Goal: Task Accomplishment & Management: Manage account settings

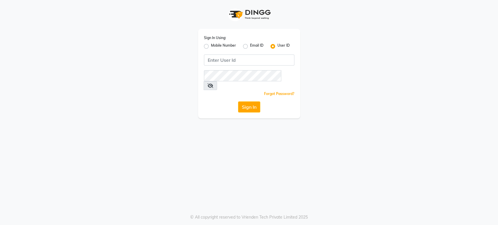
click at [211, 46] on label "Mobile Number" at bounding box center [223, 46] width 25 height 7
click at [211, 46] on input "Mobile Number" at bounding box center [213, 45] width 4 height 4
radio input "true"
radio input "false"
click at [234, 62] on input "Username" at bounding box center [259, 60] width 71 height 11
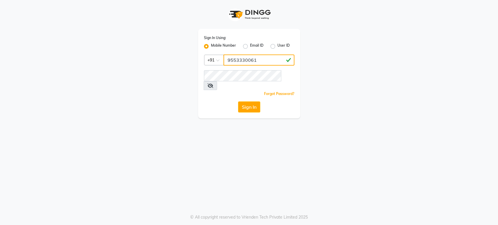
drag, startPoint x: 228, startPoint y: 60, endPoint x: 272, endPoint y: 62, distance: 44.5
click at [272, 62] on input "9553330061" at bounding box center [259, 60] width 71 height 11
type input "9553330061"
drag, startPoint x: 227, startPoint y: 59, endPoint x: 259, endPoint y: 60, distance: 31.5
click at [259, 60] on input "9553330061" at bounding box center [259, 60] width 71 height 11
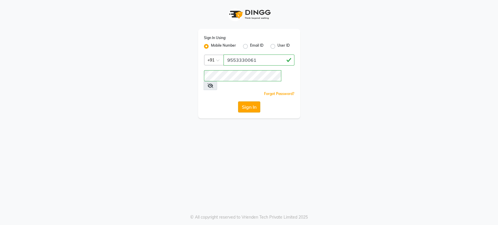
click at [249, 102] on button "Sign In" at bounding box center [249, 107] width 22 height 11
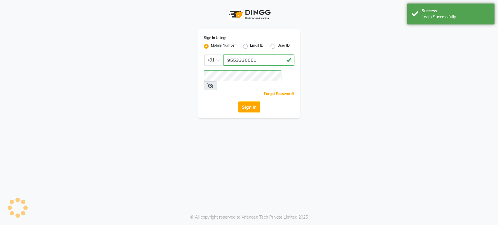
select select "service"
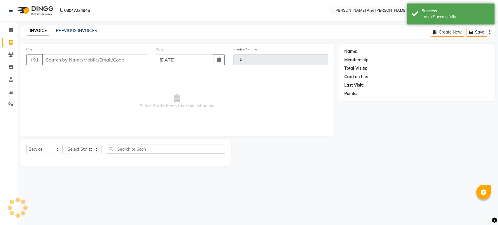
type input "2859"
select select "6766"
select select "P"
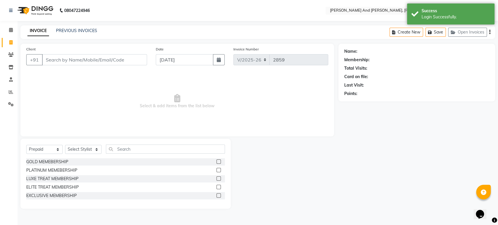
click at [458, 114] on div "Name: Membership: Total Visits: Card on file: Last Visit: Points:" at bounding box center [419, 126] width 161 height 165
click at [439, 119] on div "Name: Membership: Total Visits: Card on file: Last Visit: Points:" at bounding box center [419, 126] width 161 height 165
click at [78, 28] on link "PREVIOUS INVOICES" at bounding box center [76, 30] width 41 height 5
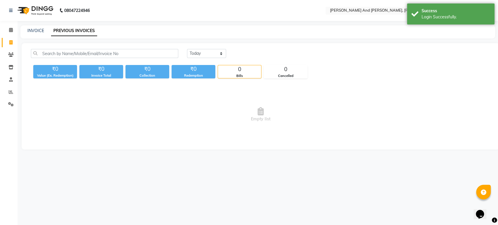
click at [215, 142] on span "Empty list" at bounding box center [260, 115] width 459 height 58
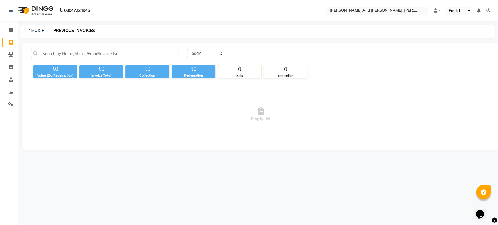
drag, startPoint x: 181, startPoint y: 55, endPoint x: 187, endPoint y: 53, distance: 6.2
click at [185, 54] on div "[DATE] [DATE] Custom Range" at bounding box center [261, 56] width 468 height 14
click at [190, 53] on select "[DATE] [DATE] Custom Range" at bounding box center [206, 53] width 39 height 9
click at [187, 49] on select "[DATE] [DATE] Custom Range" at bounding box center [206, 53] width 39 height 9
click at [210, 55] on select "[DATE] [DATE] Custom Range" at bounding box center [206, 53] width 39 height 9
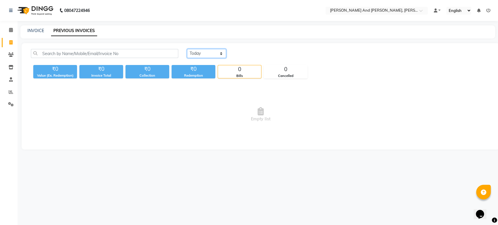
select select "range"
click at [187, 49] on select "[DATE] [DATE] Custom Range" at bounding box center [206, 53] width 39 height 9
click at [262, 51] on input "[DATE]" at bounding box center [254, 54] width 41 height 8
select select "9"
select select "2025"
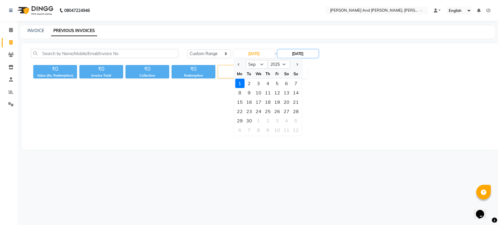
click at [299, 52] on input "[DATE]" at bounding box center [298, 54] width 41 height 8
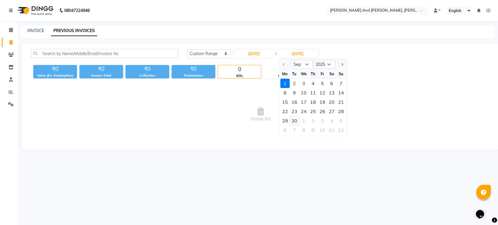
click at [296, 117] on div "30" at bounding box center [294, 120] width 9 height 9
type input "[DATE]"
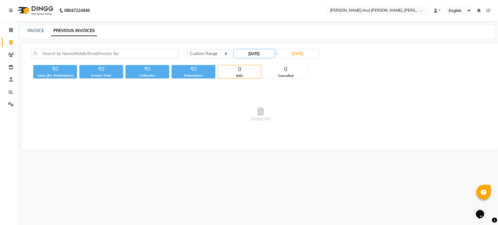
click at [239, 52] on input "[DATE]" at bounding box center [254, 54] width 41 height 8
select select "9"
select select "2025"
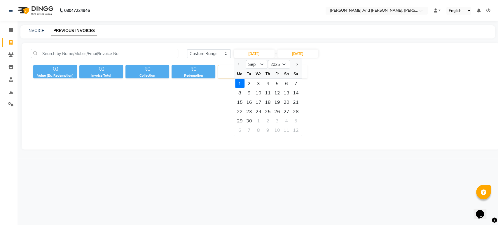
click at [470, 13] on select "English ENGLISH Español العربية मराठी हिंदी ગુજરાતી தமிழ் 中文" at bounding box center [459, 11] width 25 height 8
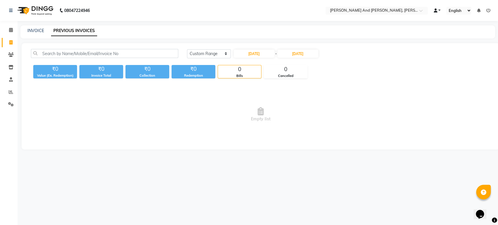
click at [437, 9] on span at bounding box center [436, 10] width 4 height 4
click at [429, 9] on ul "Select Location × [PERSON_NAME] And Guy, Ncc Gachibowli" at bounding box center [377, 11] width 108 height 8
click at [487, 9] on icon at bounding box center [489, 10] width 4 height 4
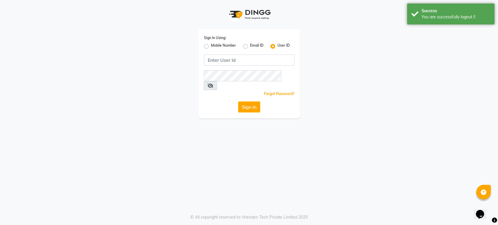
click at [201, 44] on div "Sign In Using: Mobile Number Email ID User ID Remember me Forgot Password? Sign…" at bounding box center [249, 74] width 102 height 90
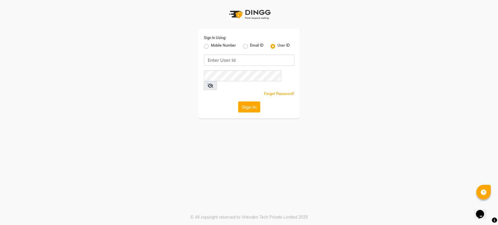
click at [211, 46] on label "Mobile Number" at bounding box center [223, 46] width 25 height 7
click at [211, 46] on input "Mobile Number" at bounding box center [213, 45] width 4 height 4
radio input "true"
radio input "false"
click at [244, 59] on input "Username" at bounding box center [259, 60] width 71 height 11
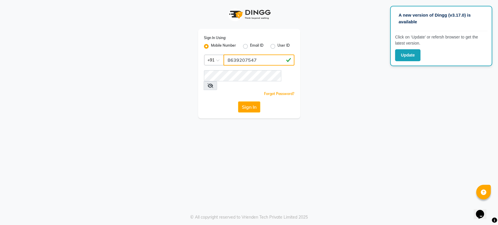
type input "8639207547"
click at [224, 80] on div "Sign In Using: Mobile Number Email ID User ID Country Code × [PHONE_NUMBER] Rem…" at bounding box center [249, 74] width 102 height 90
click at [247, 102] on button "Sign In" at bounding box center [249, 107] width 22 height 11
